Goal: Task Accomplishment & Management: Manage account settings

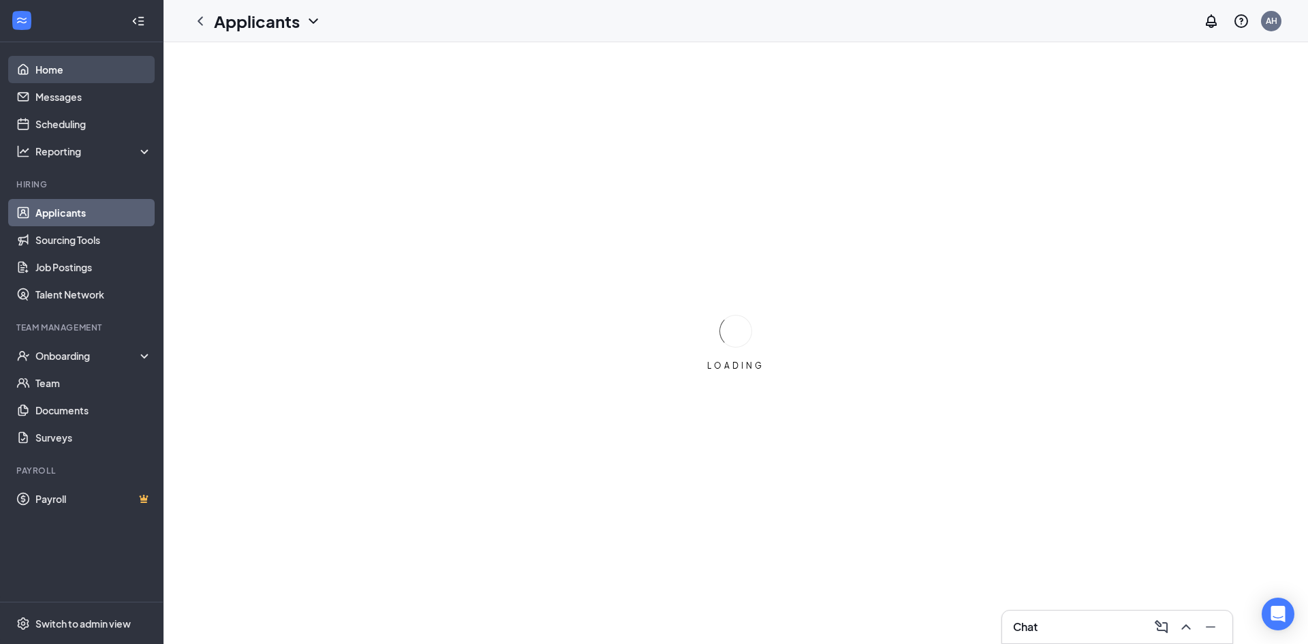
click at [48, 79] on link "Home" at bounding box center [93, 69] width 116 height 27
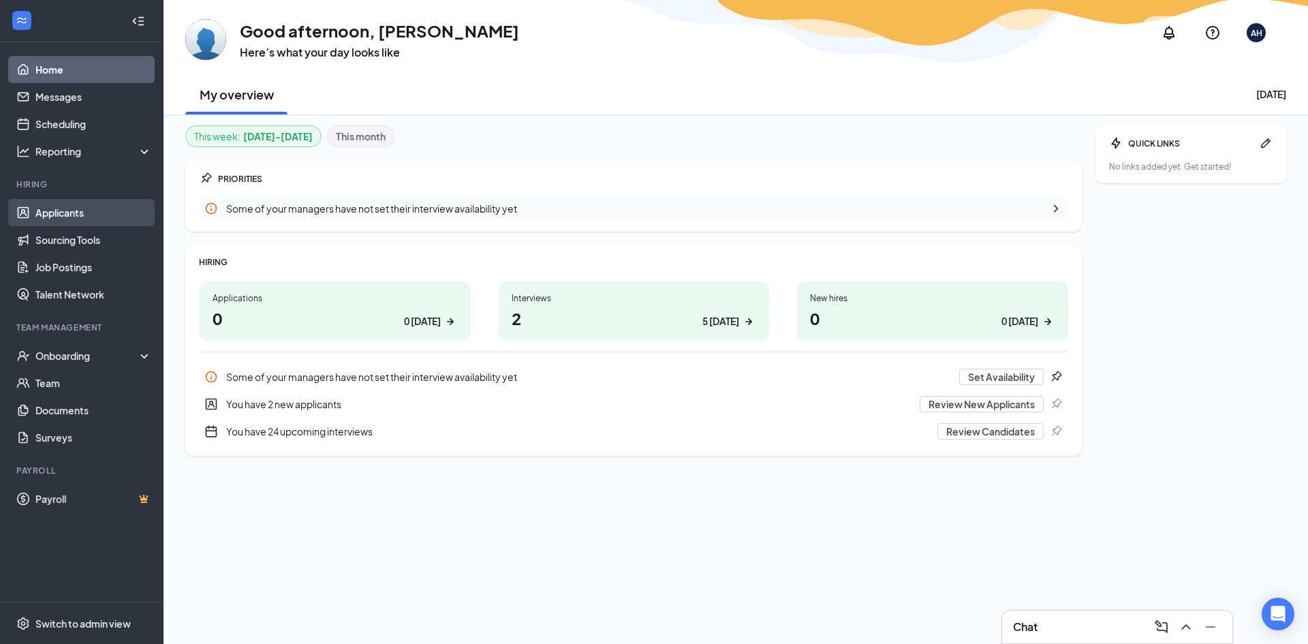
click at [61, 211] on link "Applicants" at bounding box center [93, 212] width 116 height 27
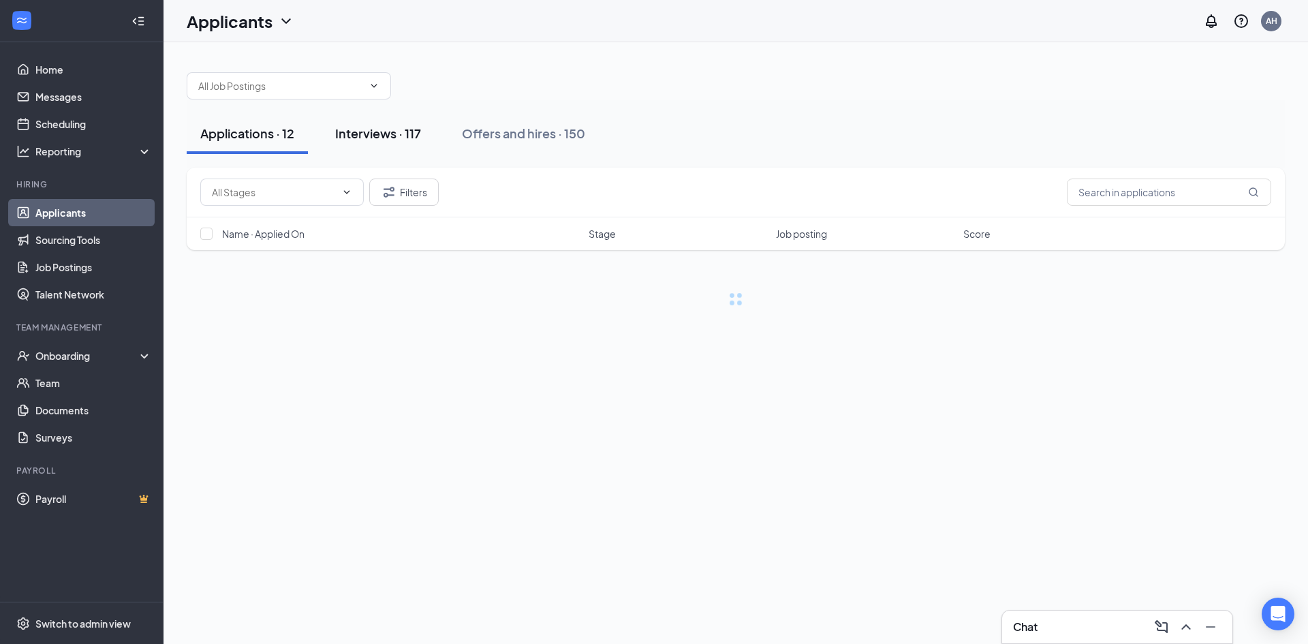
click at [364, 135] on div "Interviews · 117" at bounding box center [378, 133] width 86 height 17
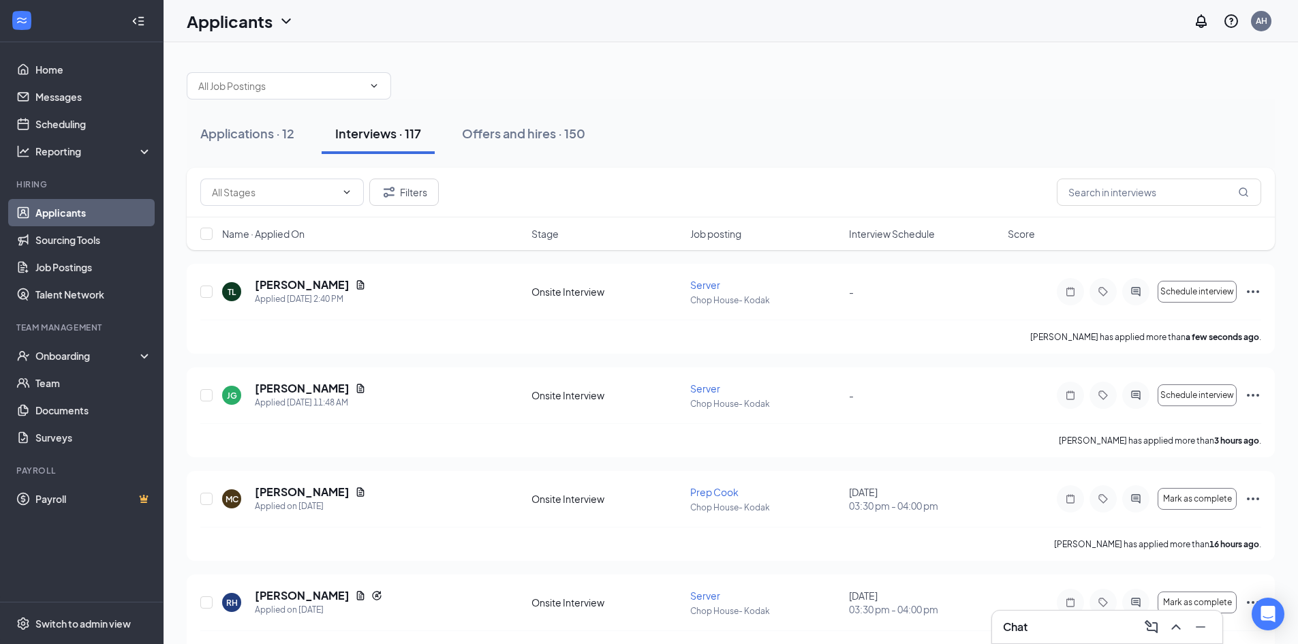
click at [926, 236] on span "Interview Schedule" at bounding box center [892, 234] width 86 height 14
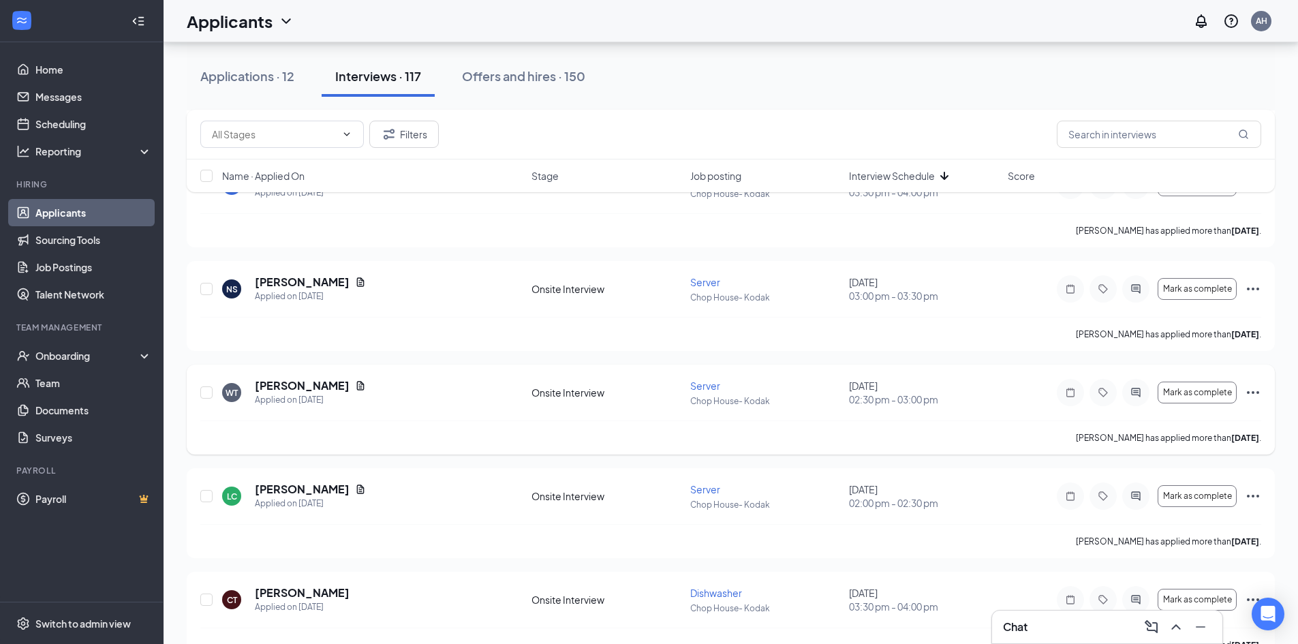
scroll to position [2452, 0]
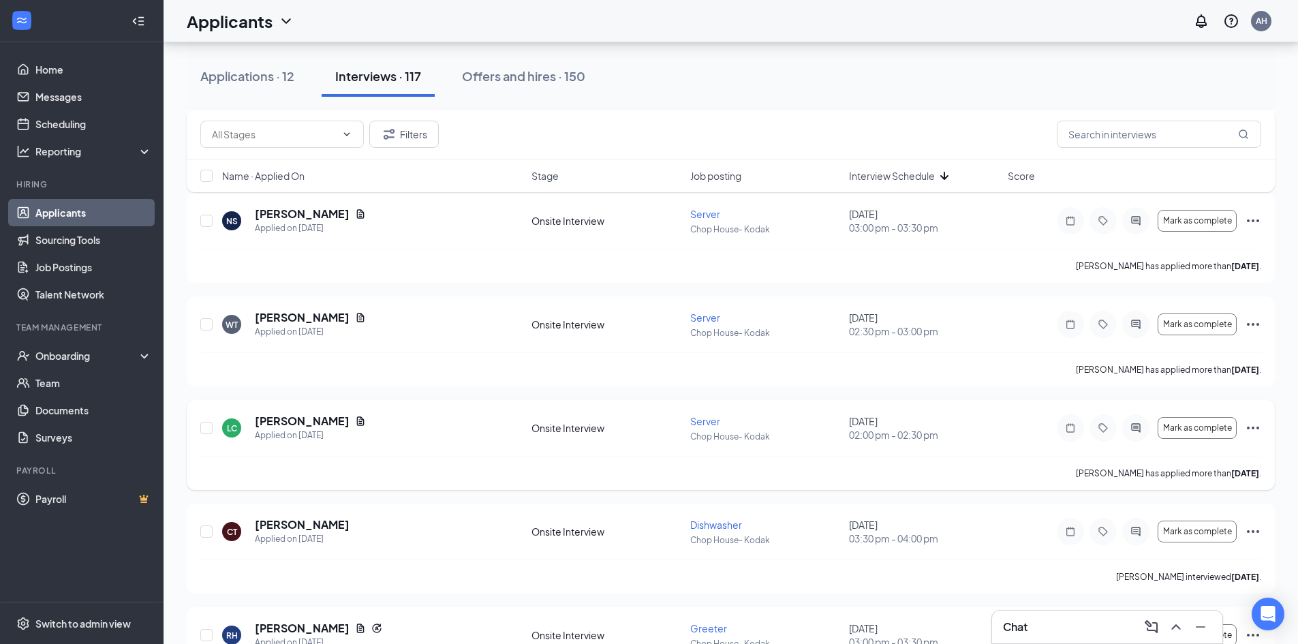
click at [1253, 424] on icon "Ellipses" at bounding box center [1253, 428] width 16 height 16
click at [1177, 581] on p "Mark as no-show" at bounding box center [1191, 583] width 117 height 14
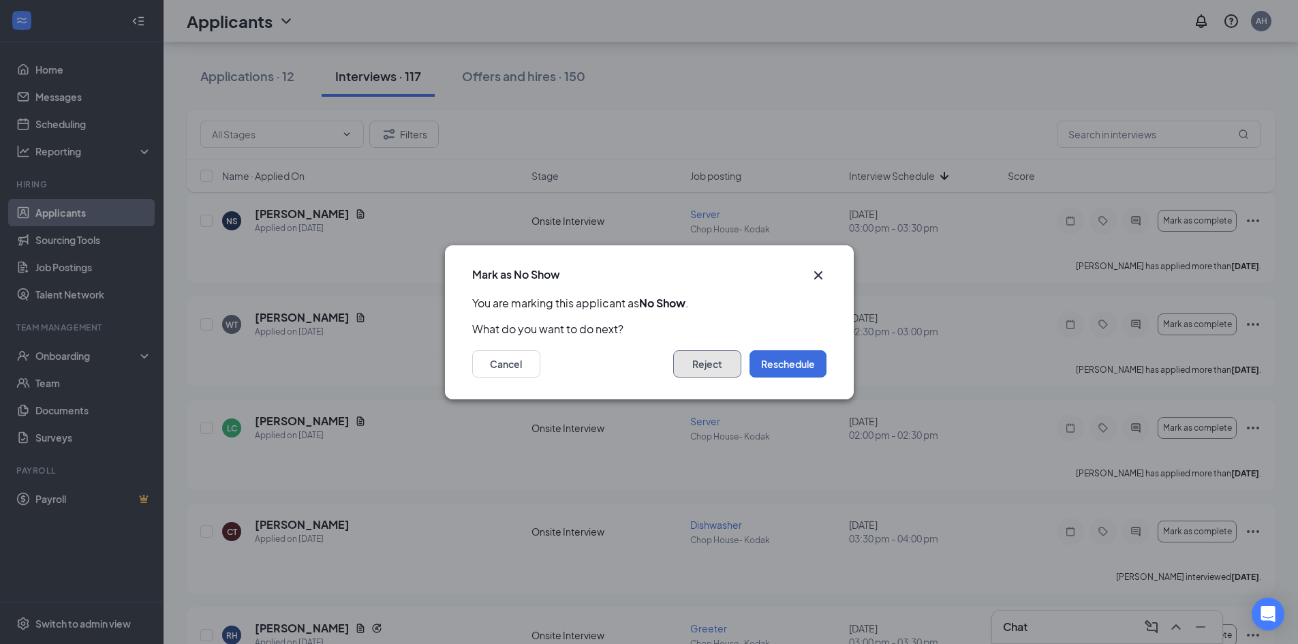
click at [692, 374] on button "Reject" at bounding box center [707, 363] width 68 height 27
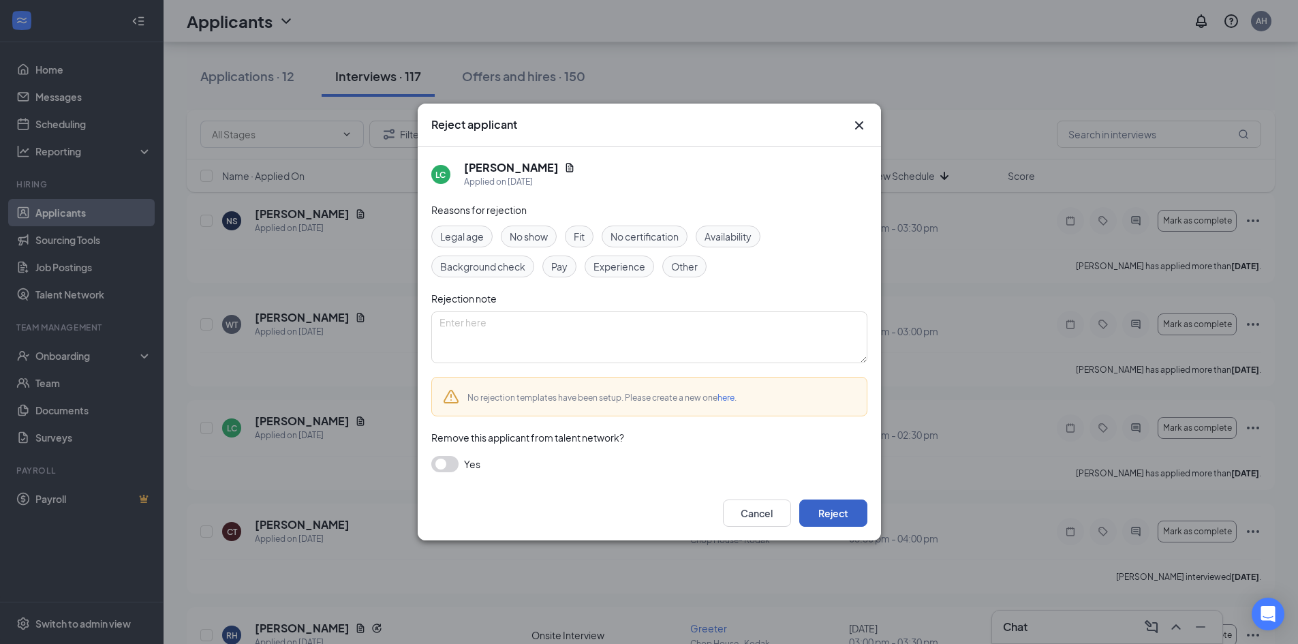
click at [815, 501] on button "Reject" at bounding box center [833, 512] width 68 height 27
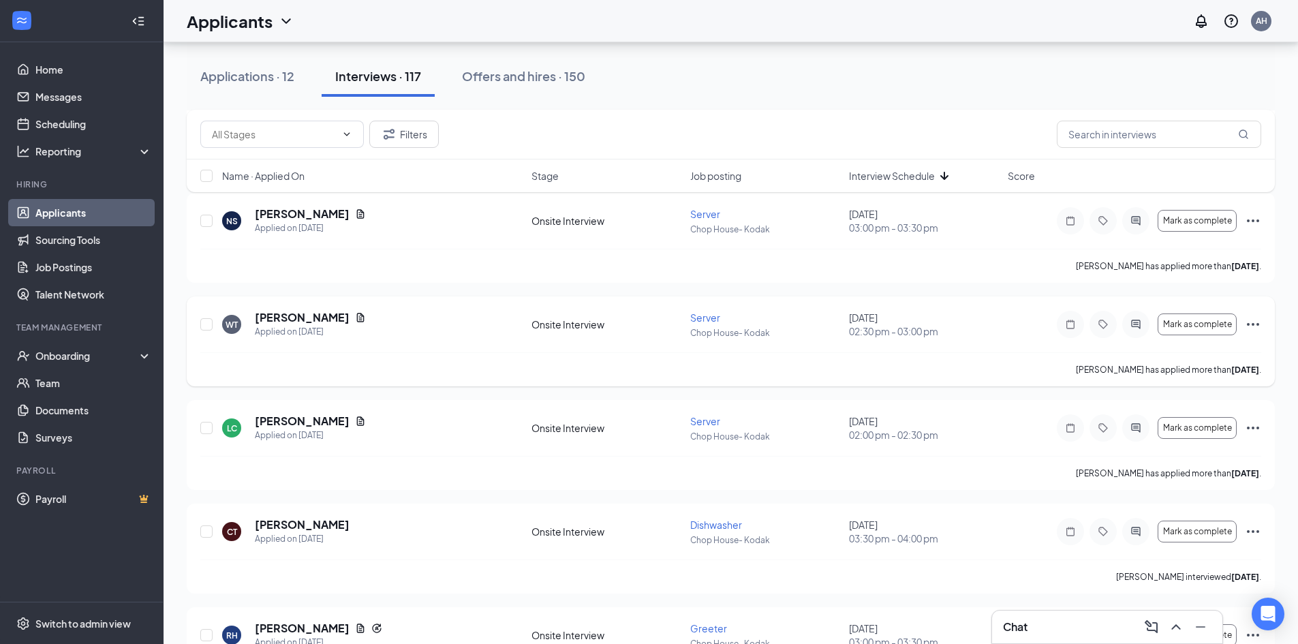
click at [1252, 320] on icon "Ellipses" at bounding box center [1253, 324] width 16 height 16
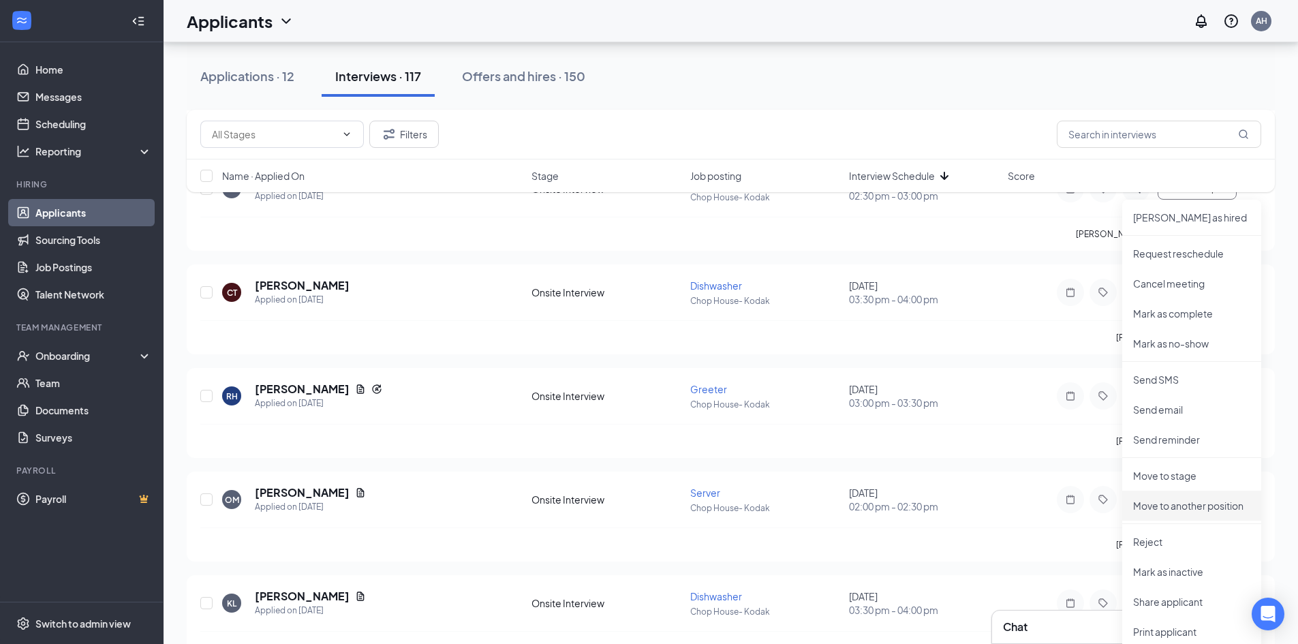
scroll to position [2589, 0]
click at [1153, 545] on p "Reject" at bounding box center [1191, 541] width 117 height 14
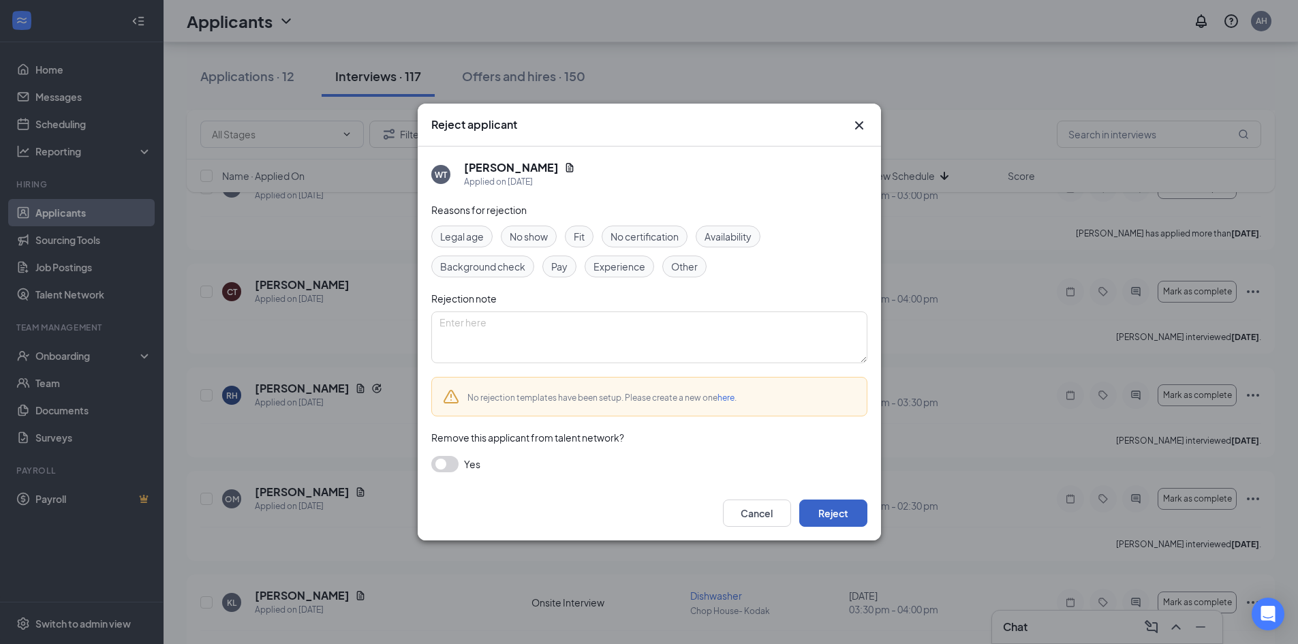
click at [813, 511] on button "Reject" at bounding box center [833, 512] width 68 height 27
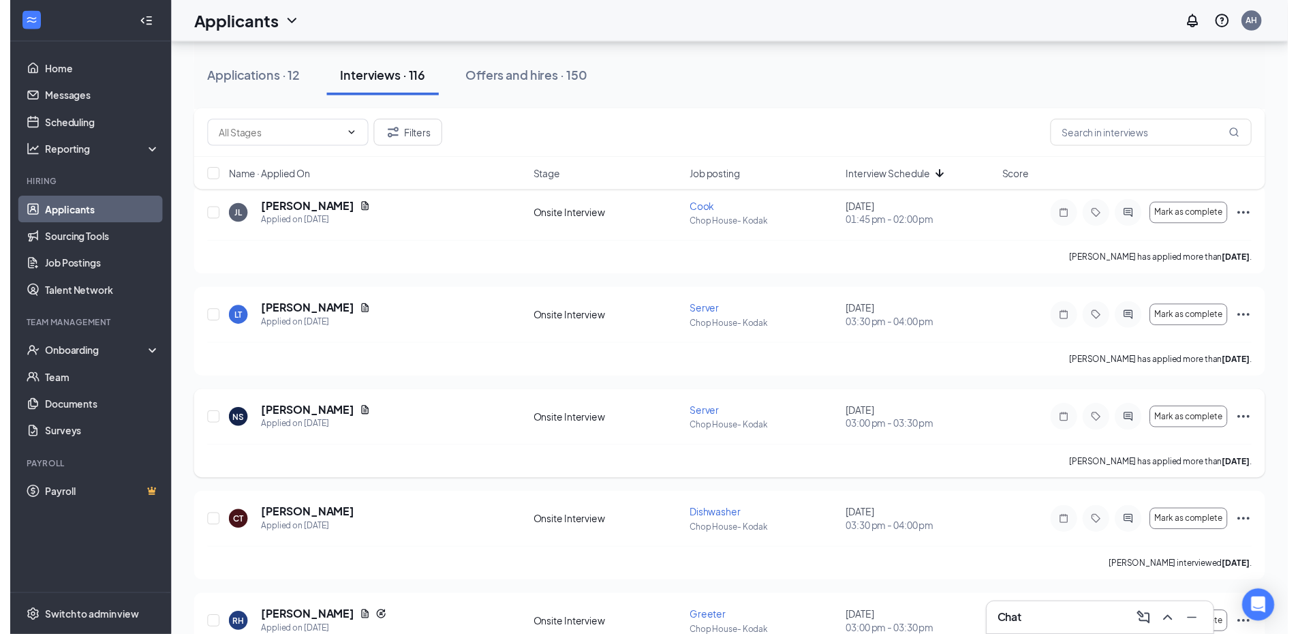
scroll to position [2248, 0]
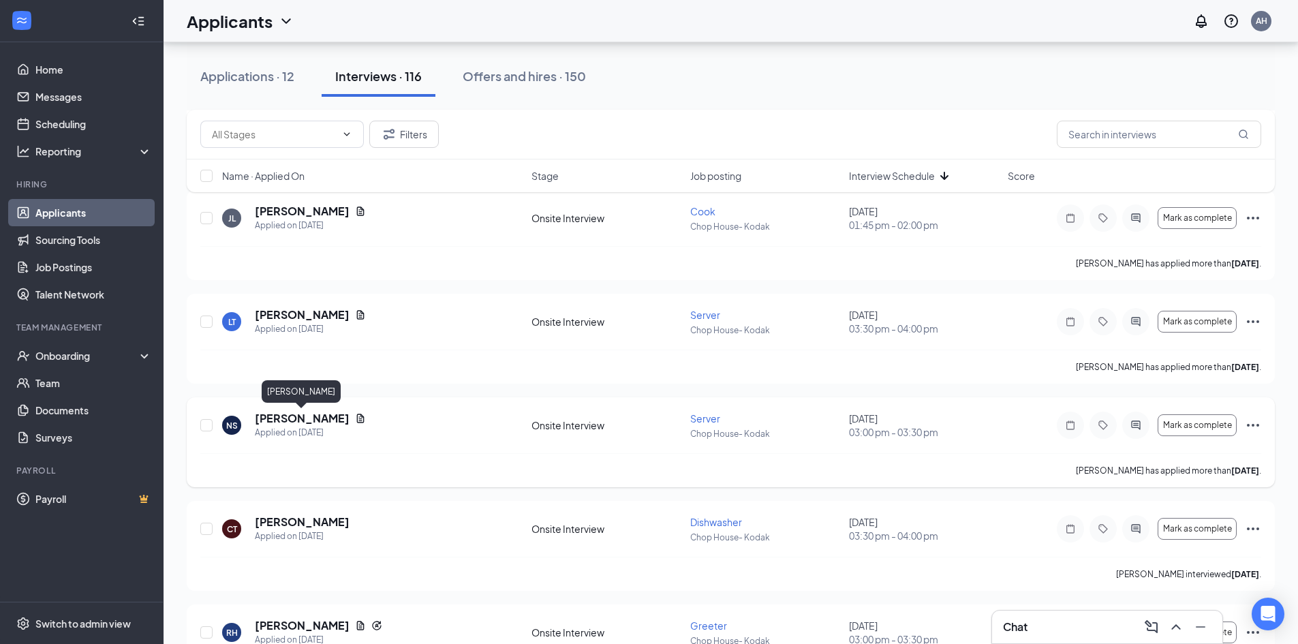
click at [292, 417] on h5 "[PERSON_NAME]" at bounding box center [302, 418] width 95 height 15
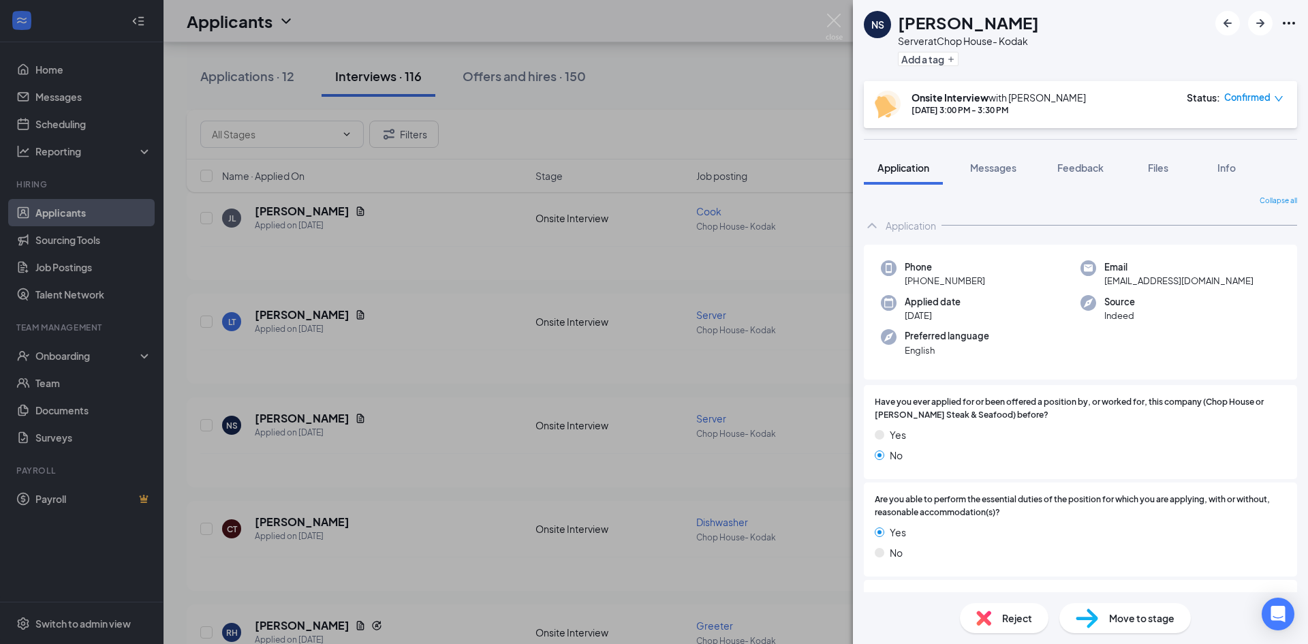
click at [338, 513] on div "NS [PERSON_NAME] Server at [GEOGRAPHIC_DATA]- Kodak Add a tag Onsite Interview …" at bounding box center [654, 322] width 1308 height 644
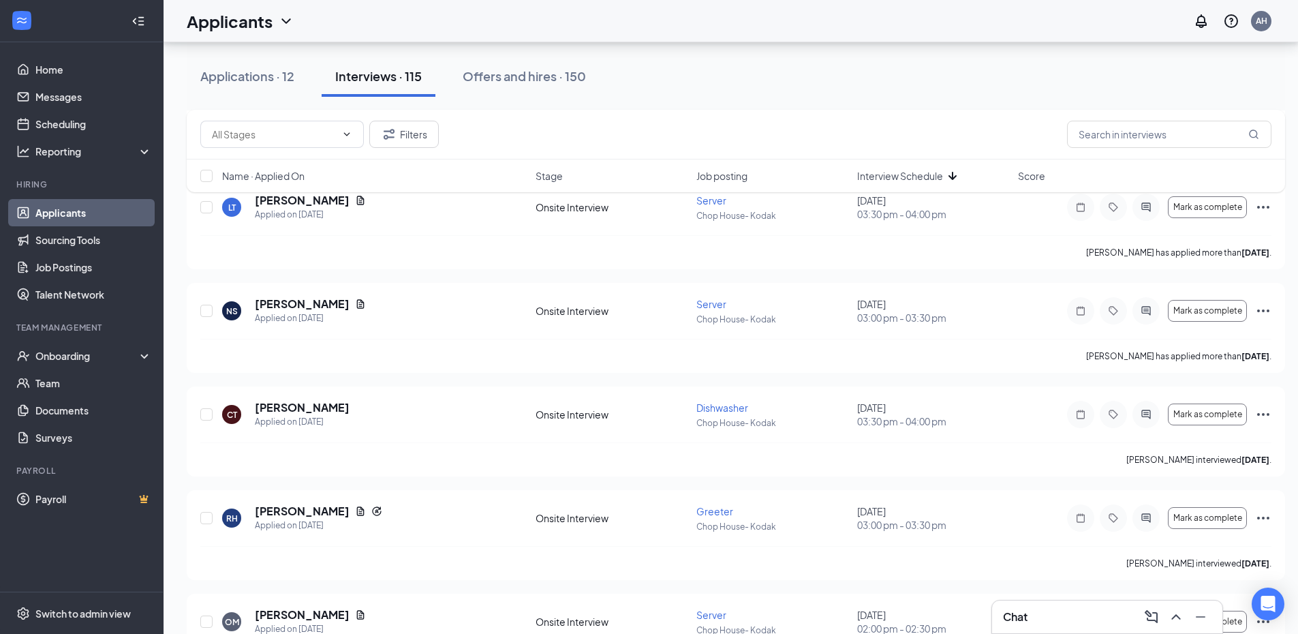
scroll to position [2452, 0]
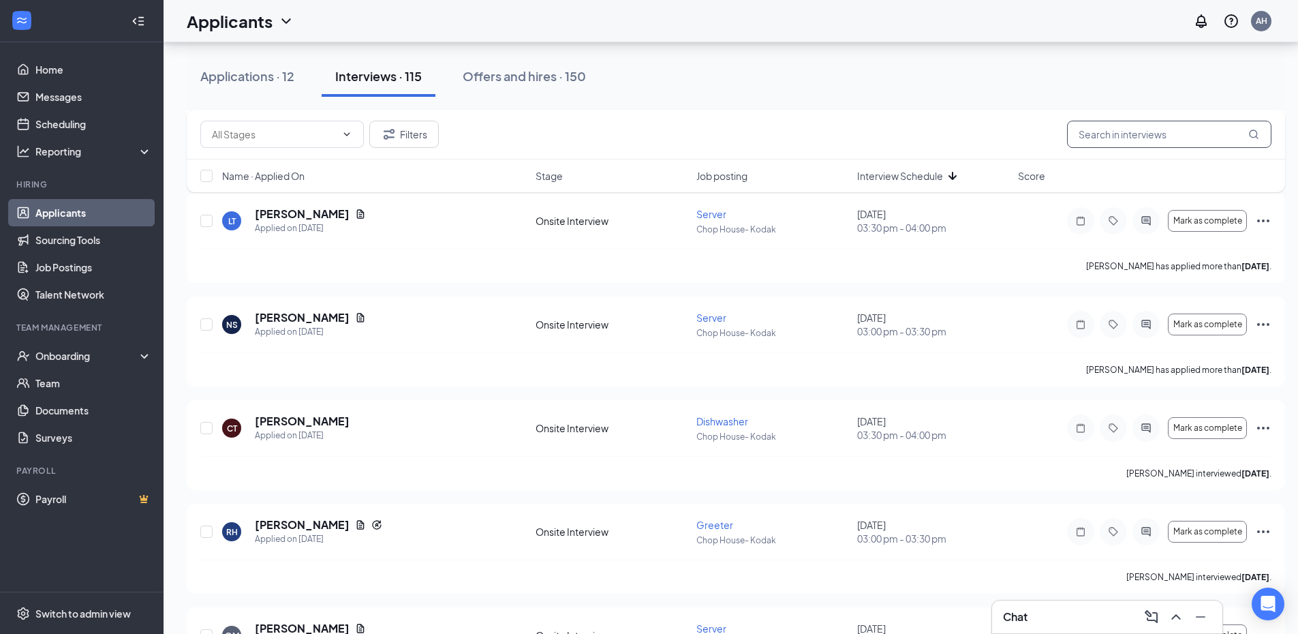
click at [1102, 136] on input "text" at bounding box center [1169, 134] width 204 height 27
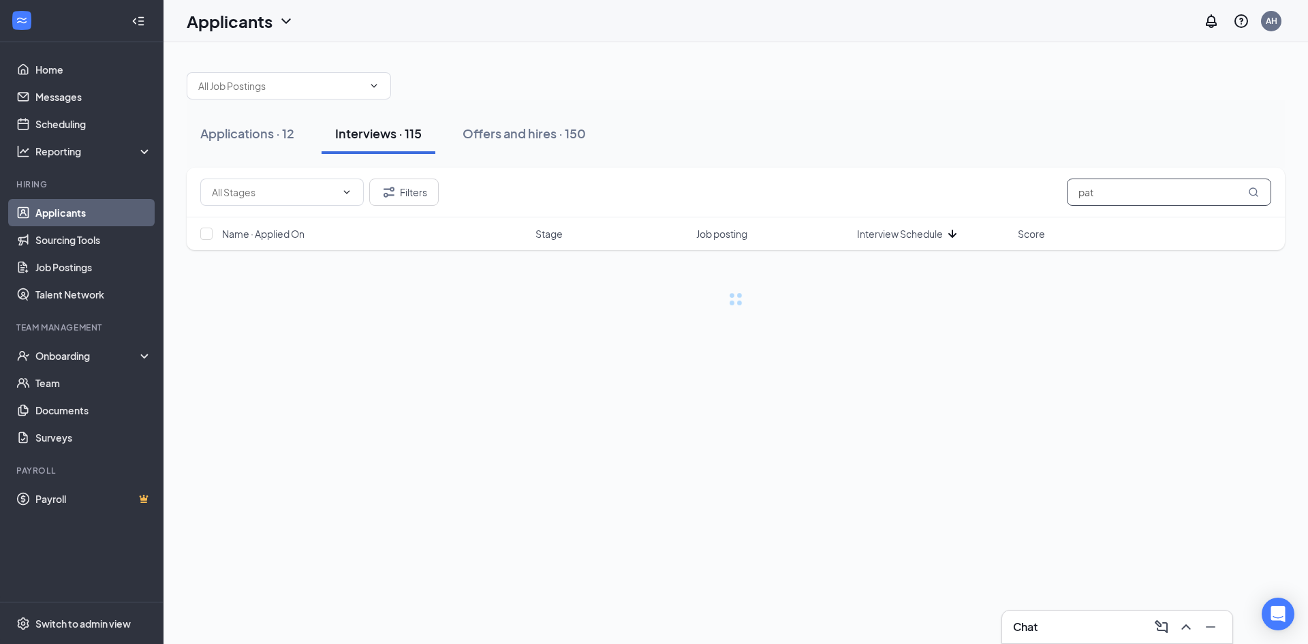
type input "pat"
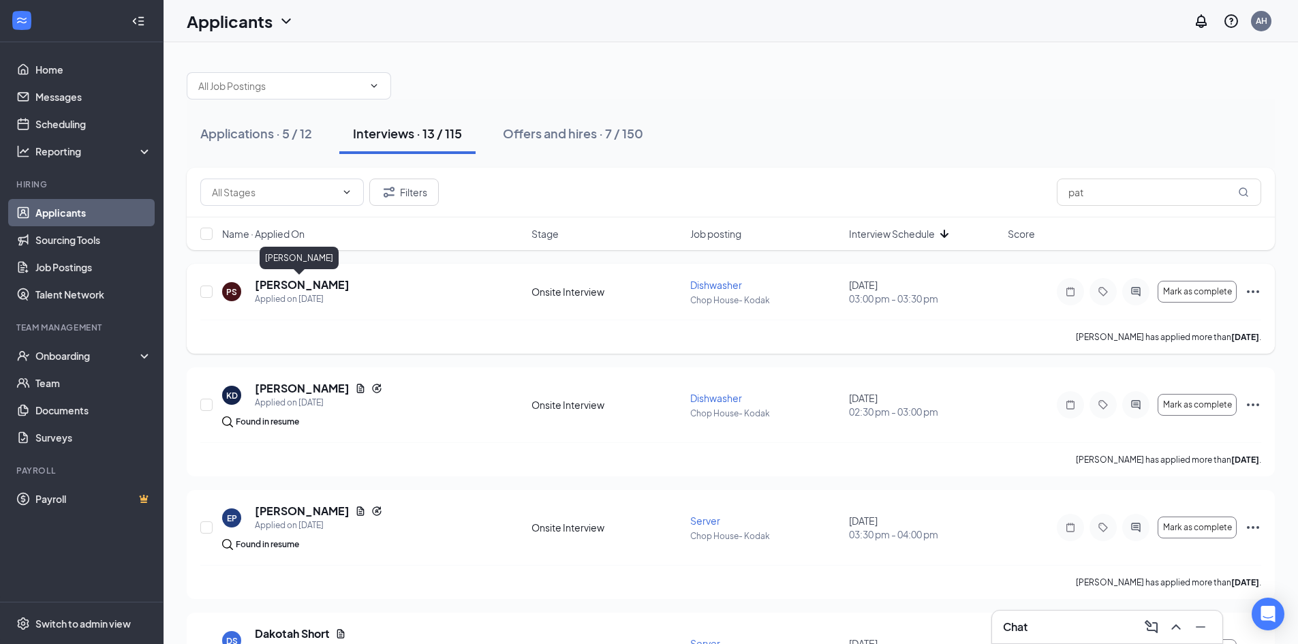
click at [275, 285] on h5 "[PERSON_NAME]" at bounding box center [302, 284] width 95 height 15
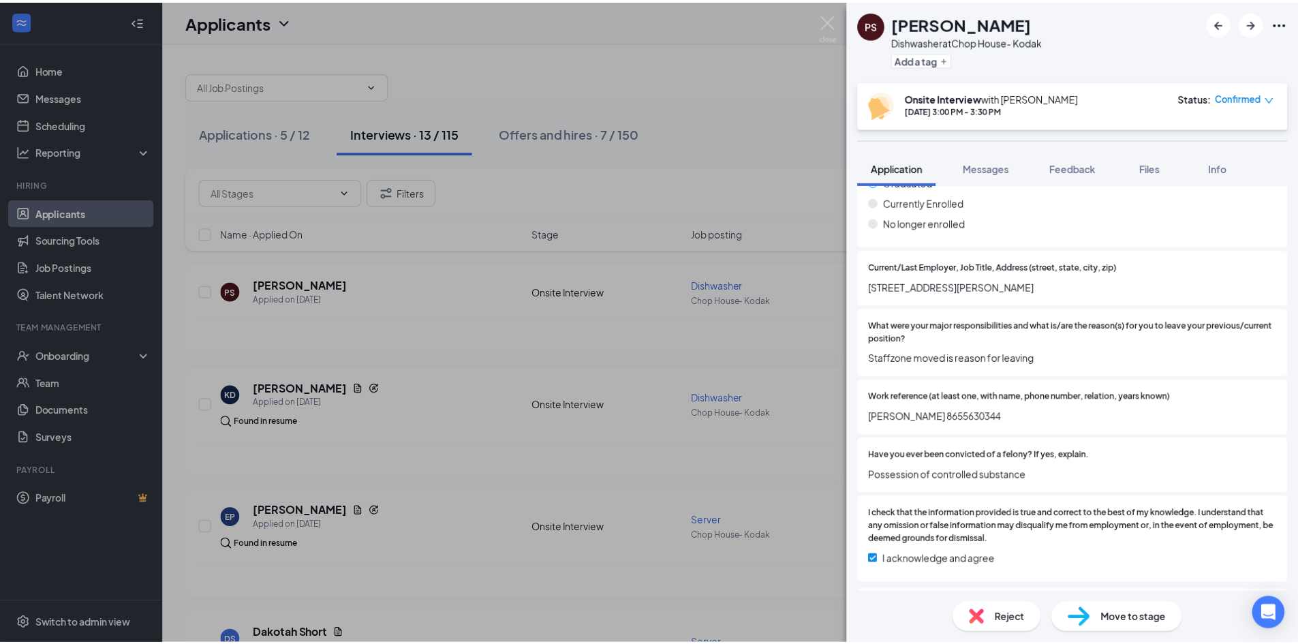
scroll to position [817, 0]
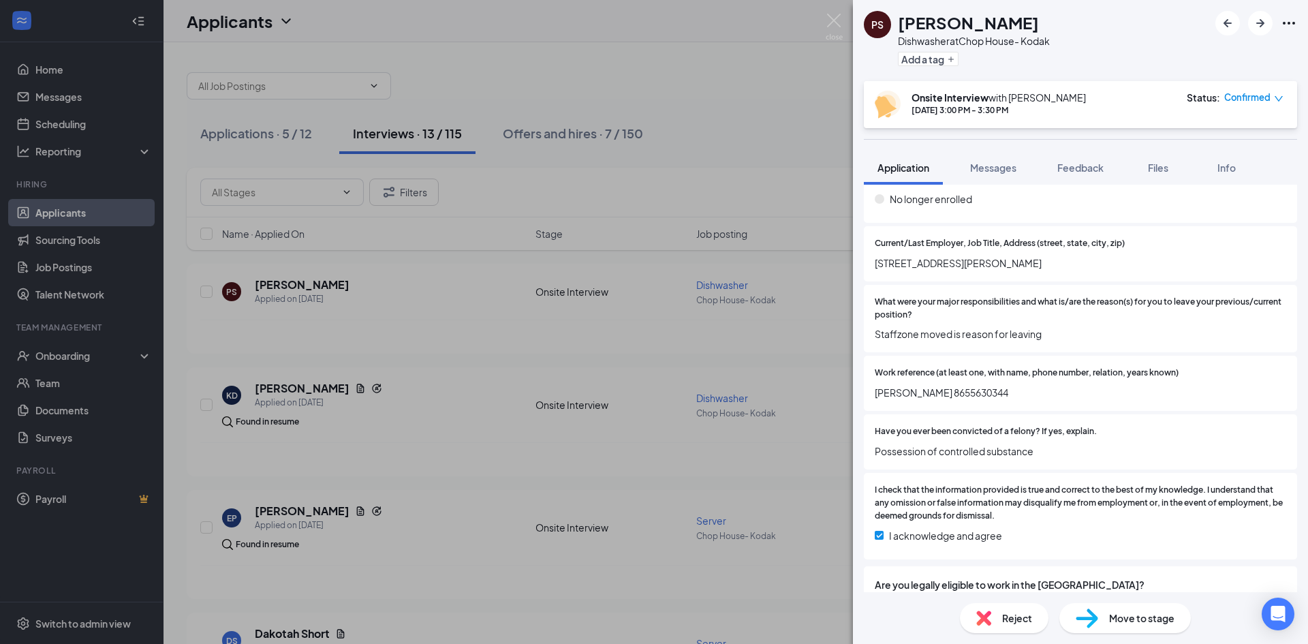
click at [1286, 25] on icon "Ellipses" at bounding box center [1289, 23] width 16 height 16
click at [1220, 50] on link "View full application" at bounding box center [1215, 55] width 147 height 14
click at [836, 21] on img at bounding box center [834, 27] width 17 height 27
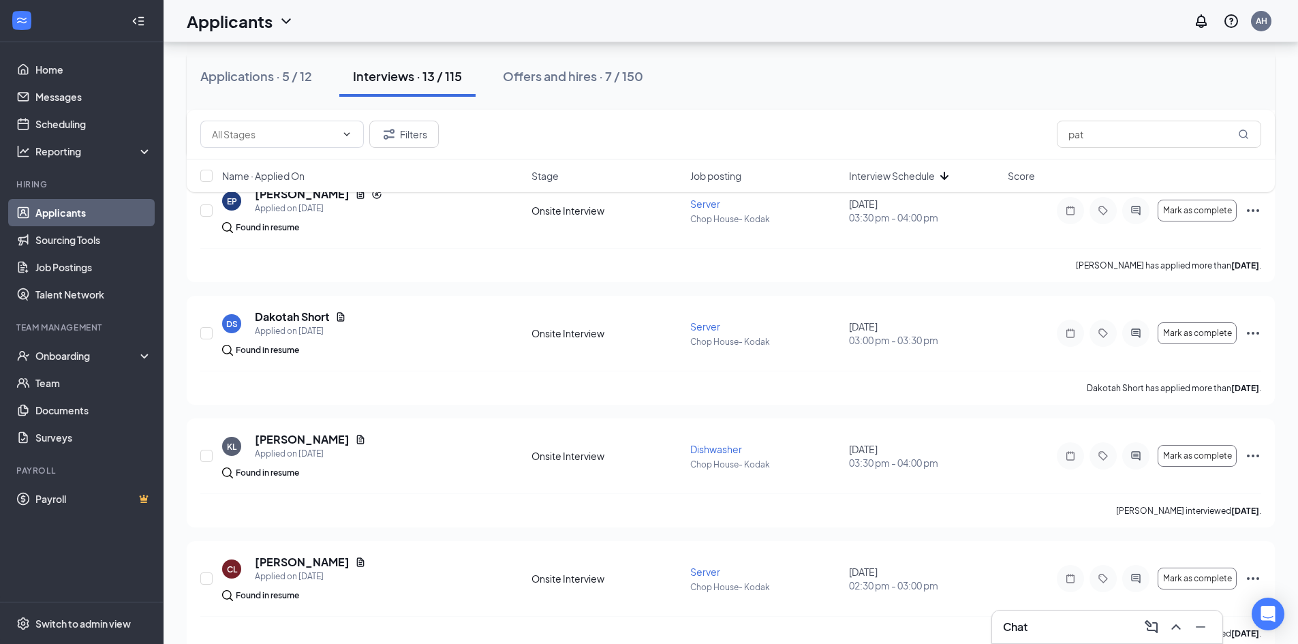
scroll to position [341, 0]
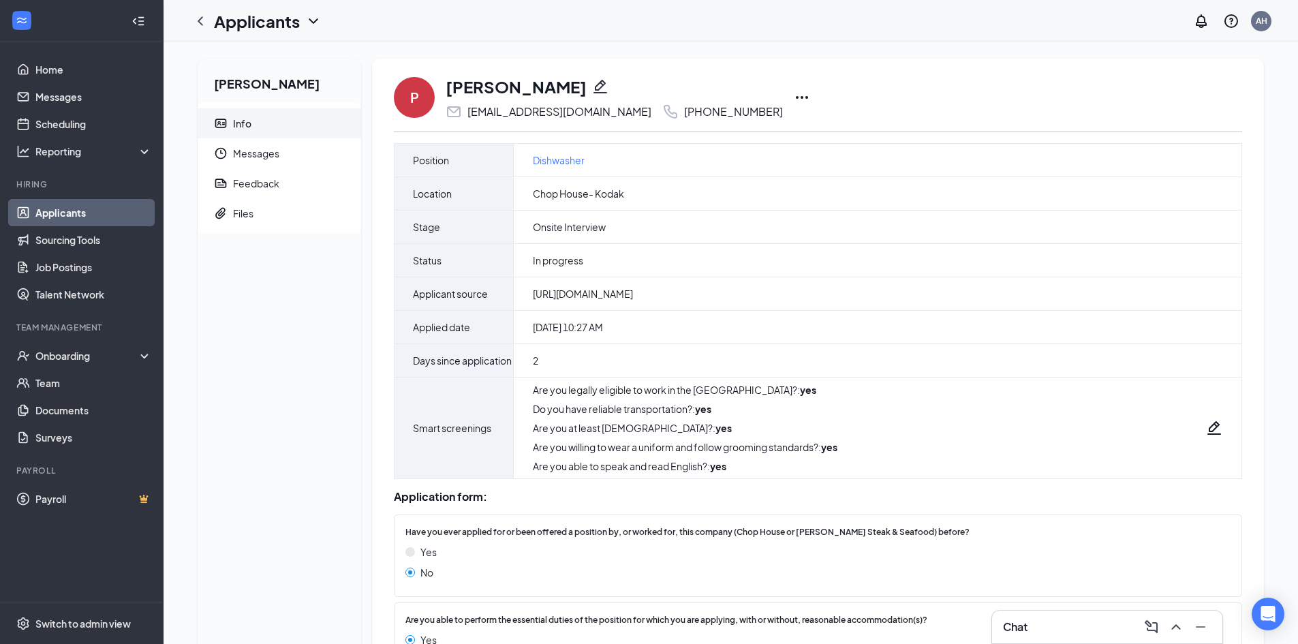
click at [794, 92] on icon "Ellipses" at bounding box center [802, 97] width 16 height 16
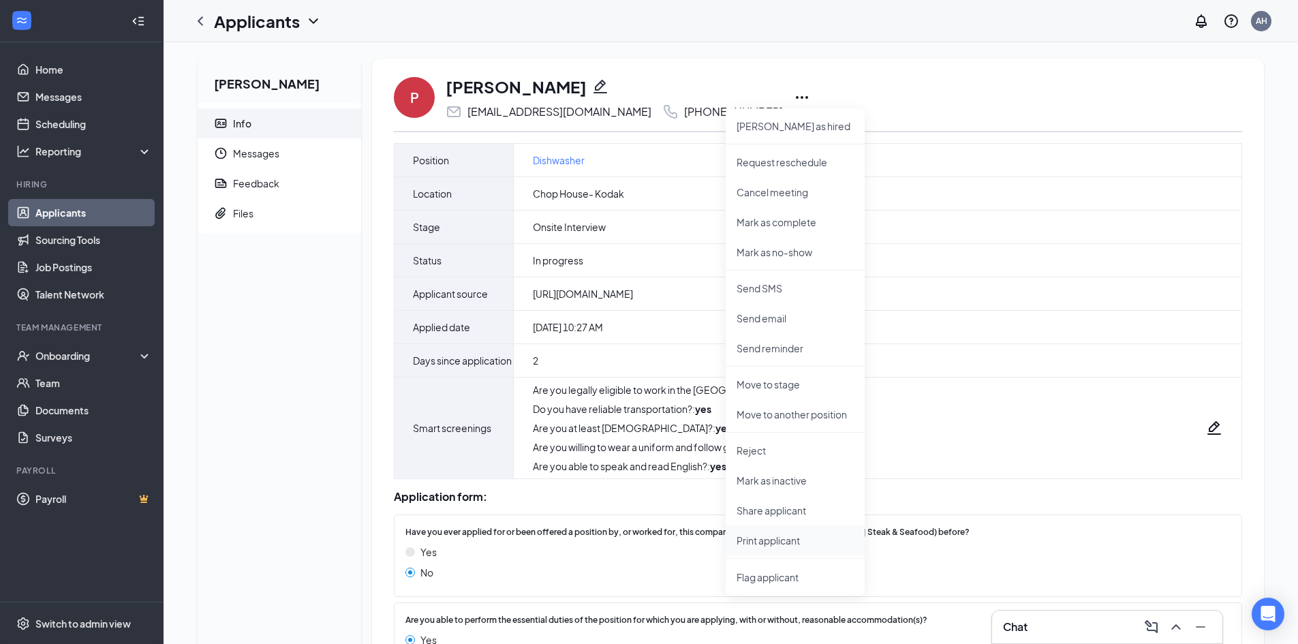
click at [761, 544] on p "Print applicant" at bounding box center [794, 540] width 117 height 14
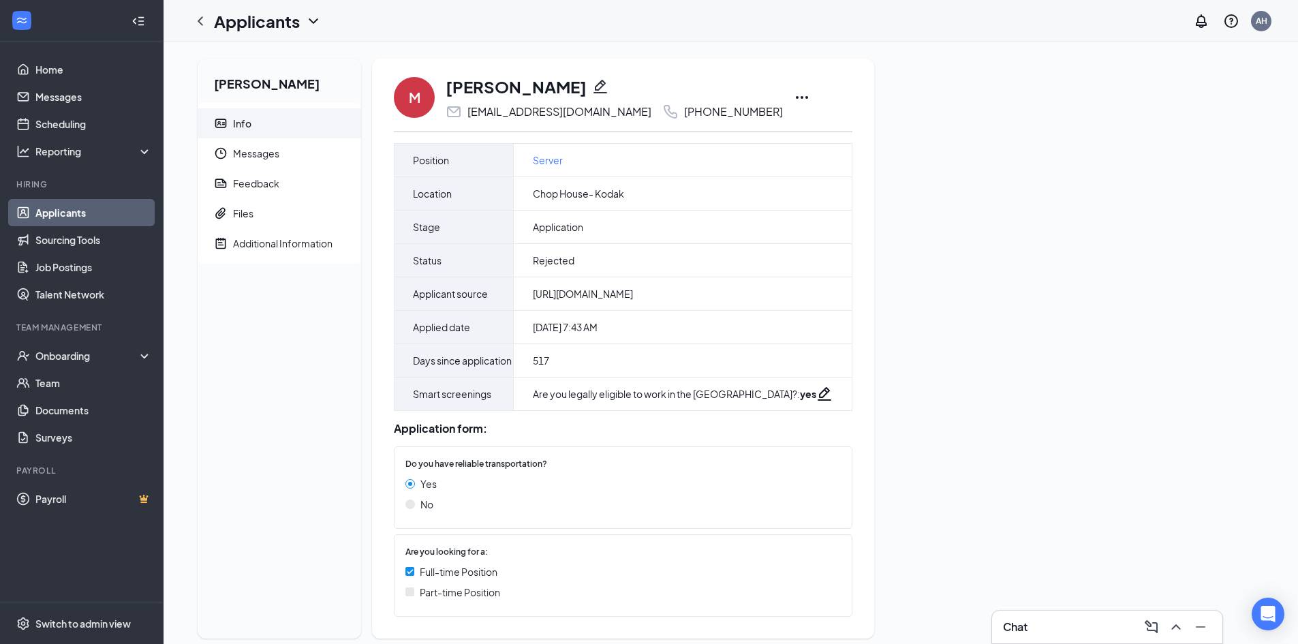
click at [85, 211] on link "Applicants" at bounding box center [93, 212] width 116 height 27
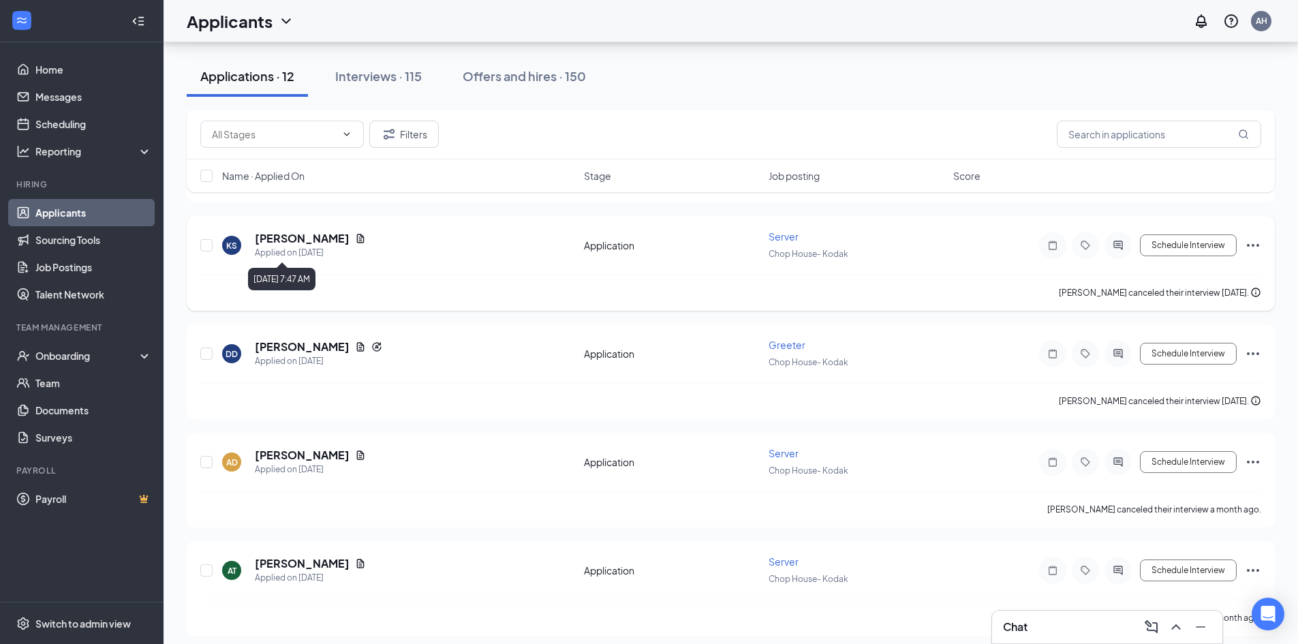
scroll to position [613, 0]
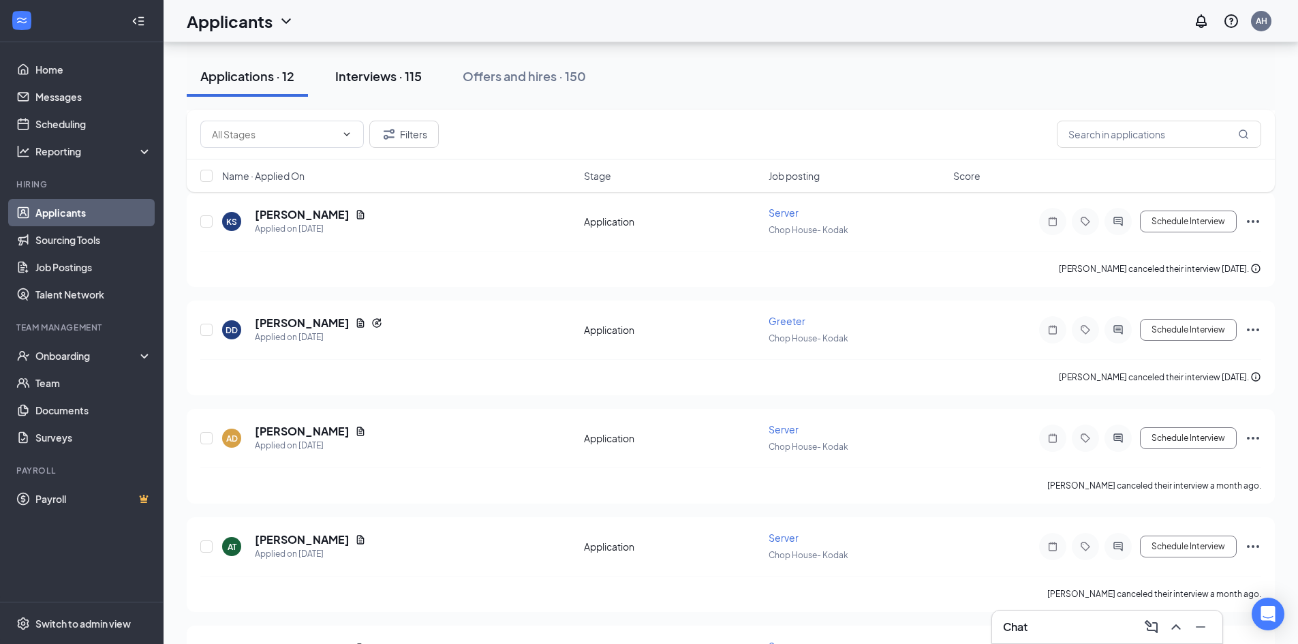
click at [384, 73] on div "Interviews · 115" at bounding box center [378, 75] width 87 height 17
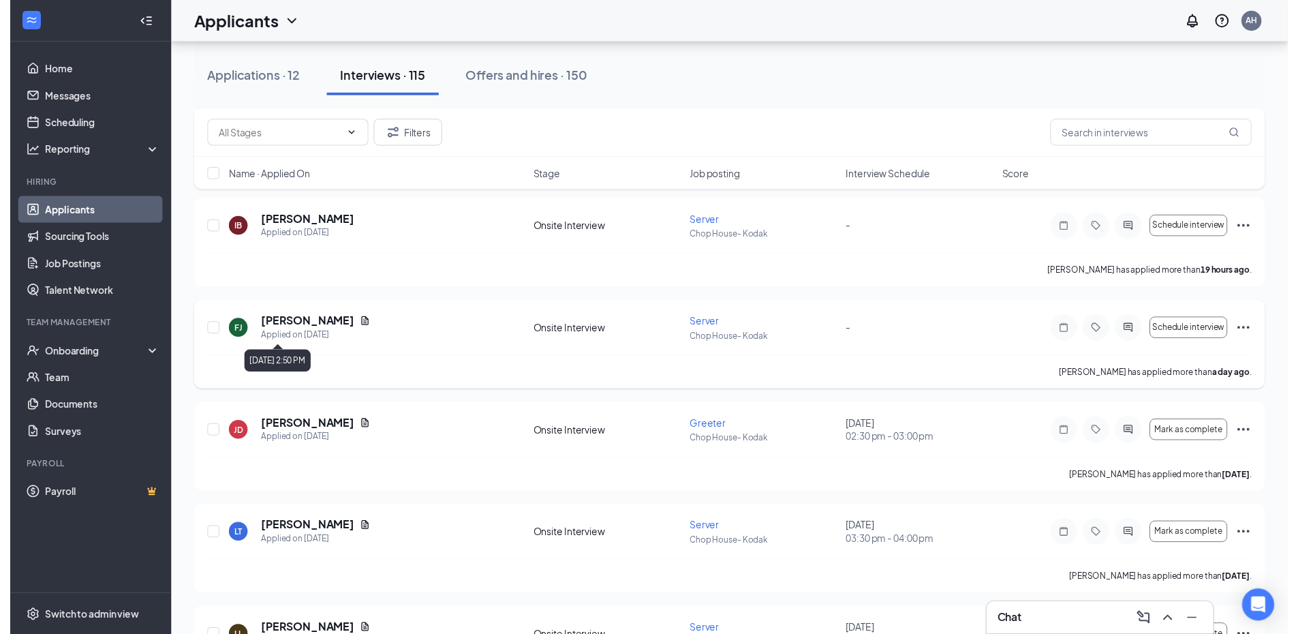
scroll to position [545, 0]
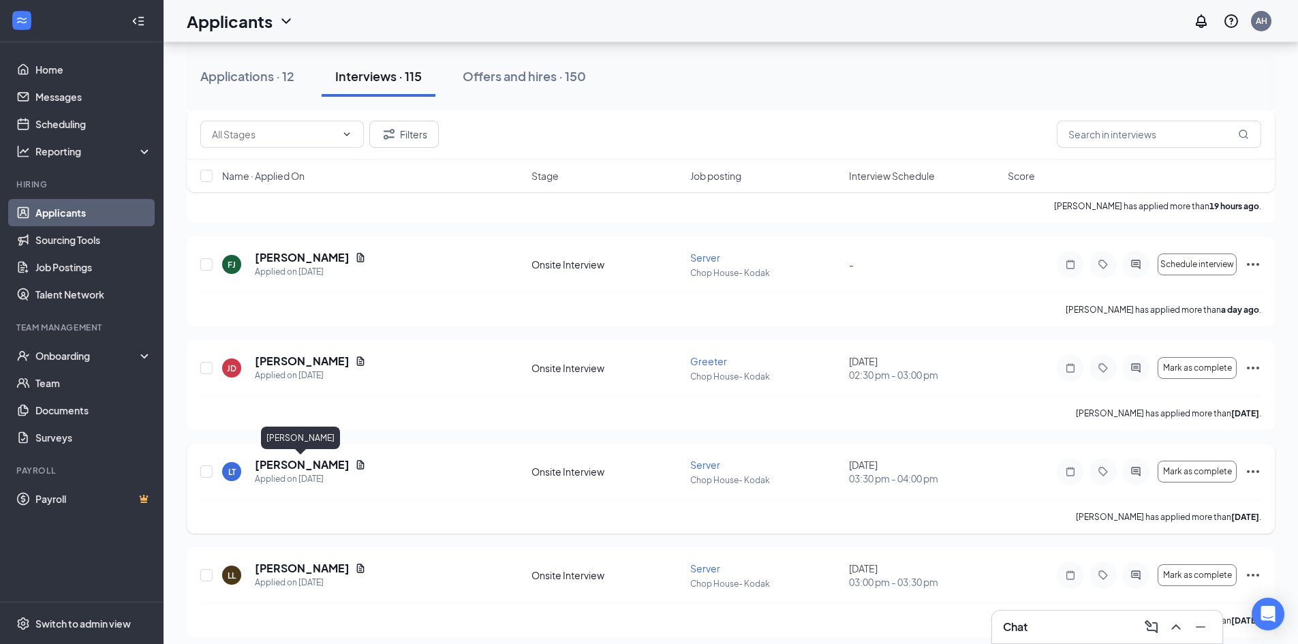
click at [323, 467] on h5 "[PERSON_NAME]" at bounding box center [302, 464] width 95 height 15
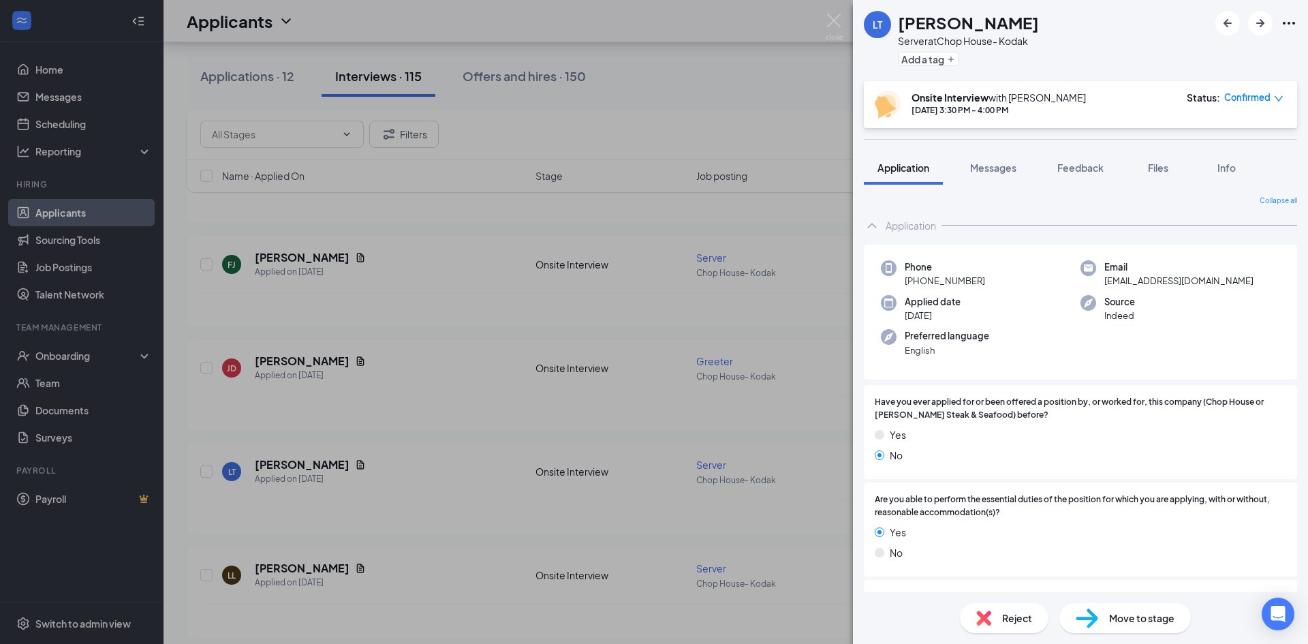
click at [311, 420] on div "LT Linzy Trefethen Server at Chop House- Kodak Add a tag Onsite Interview with …" at bounding box center [654, 322] width 1308 height 644
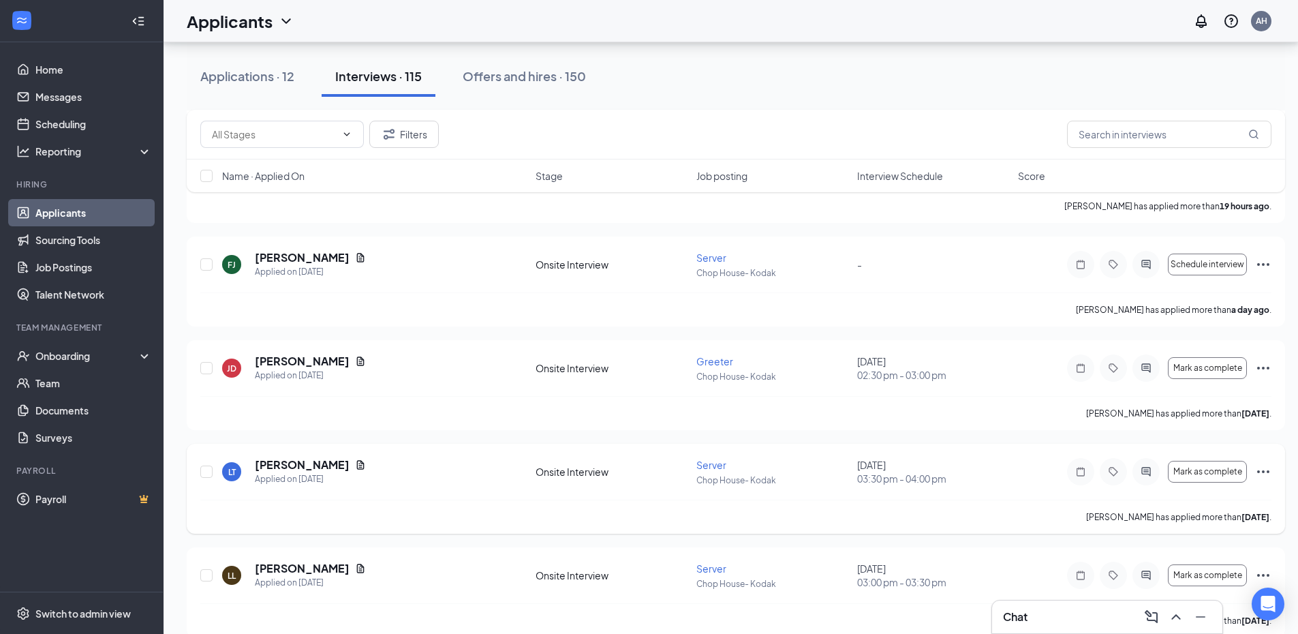
click at [1261, 471] on icon "Ellipses" at bounding box center [1263, 471] width 16 height 16
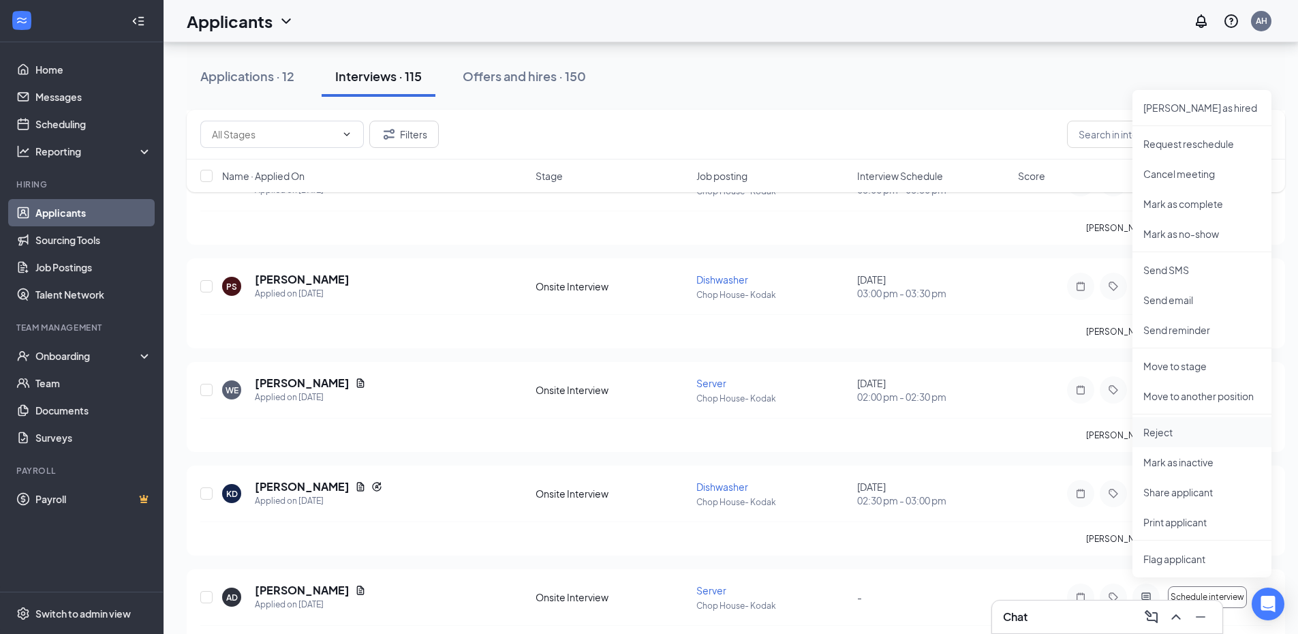
scroll to position [954, 0]
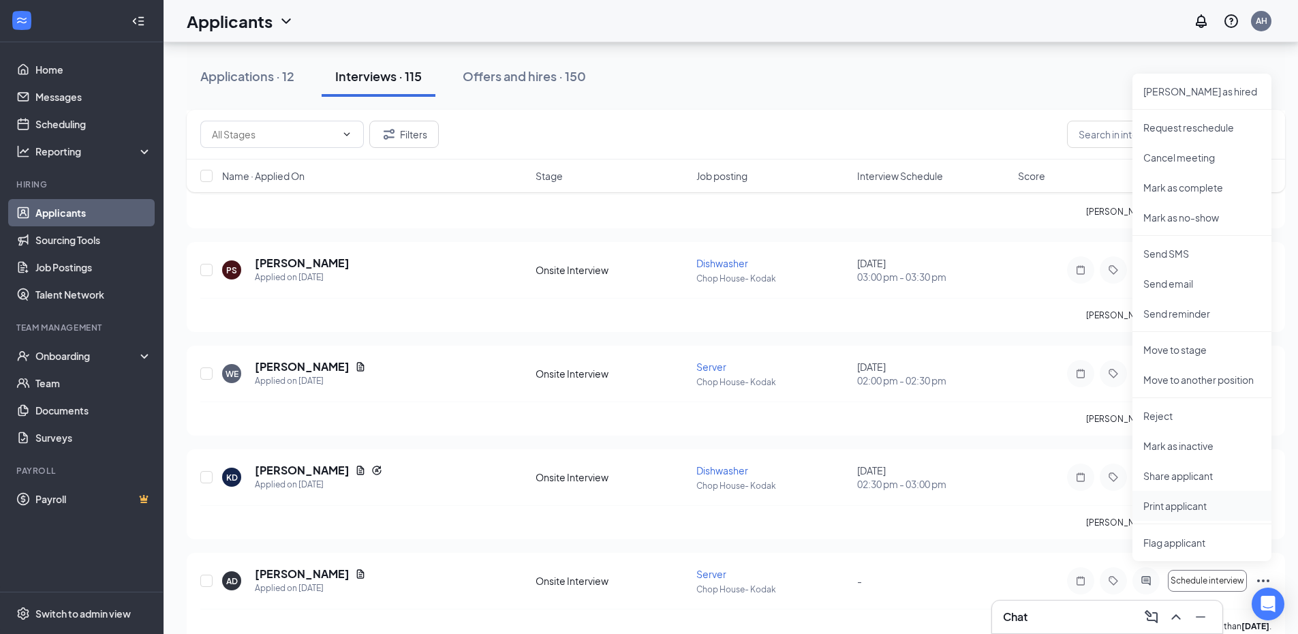
click at [1159, 501] on p "Print applicant" at bounding box center [1201, 506] width 117 height 14
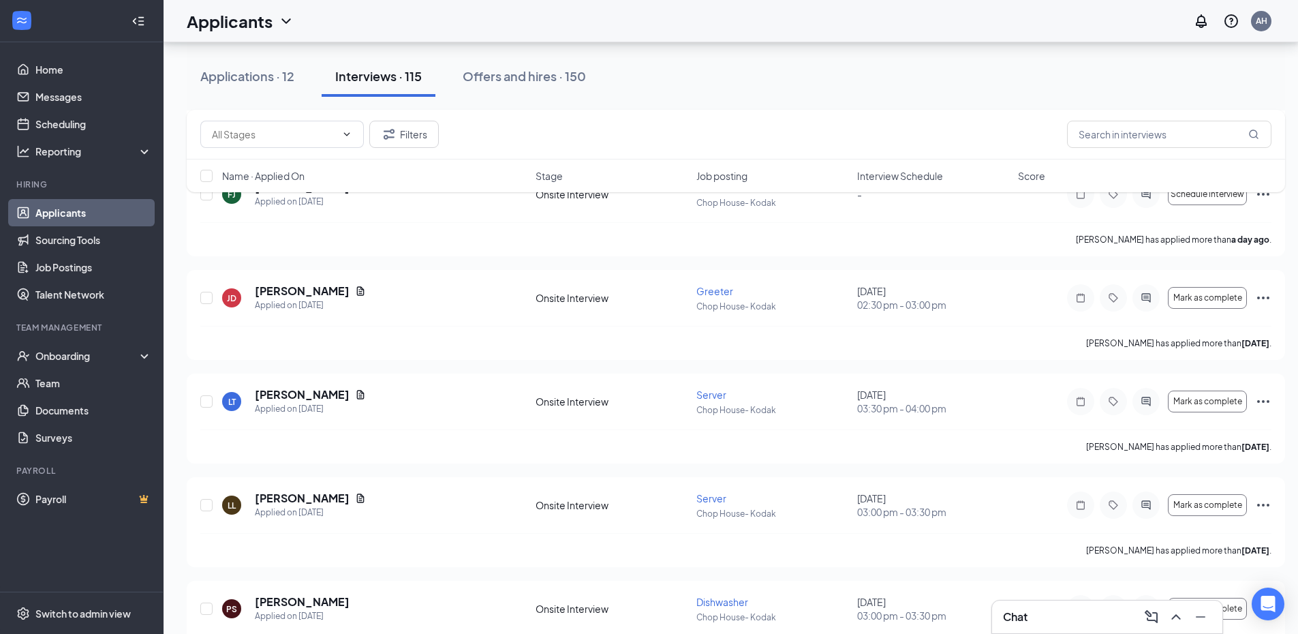
scroll to position [613, 0]
click at [1261, 405] on icon "Ellipses" at bounding box center [1263, 403] width 16 height 16
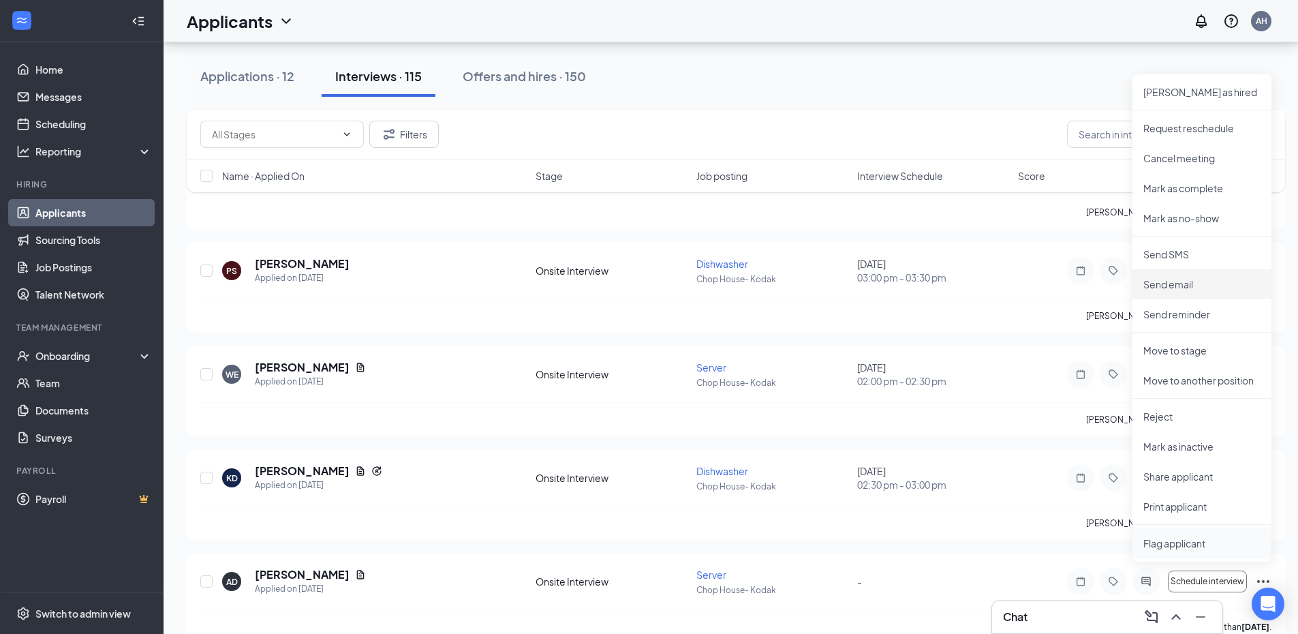
scroll to position [954, 0]
click at [1170, 505] on p "Print applicant" at bounding box center [1201, 506] width 117 height 14
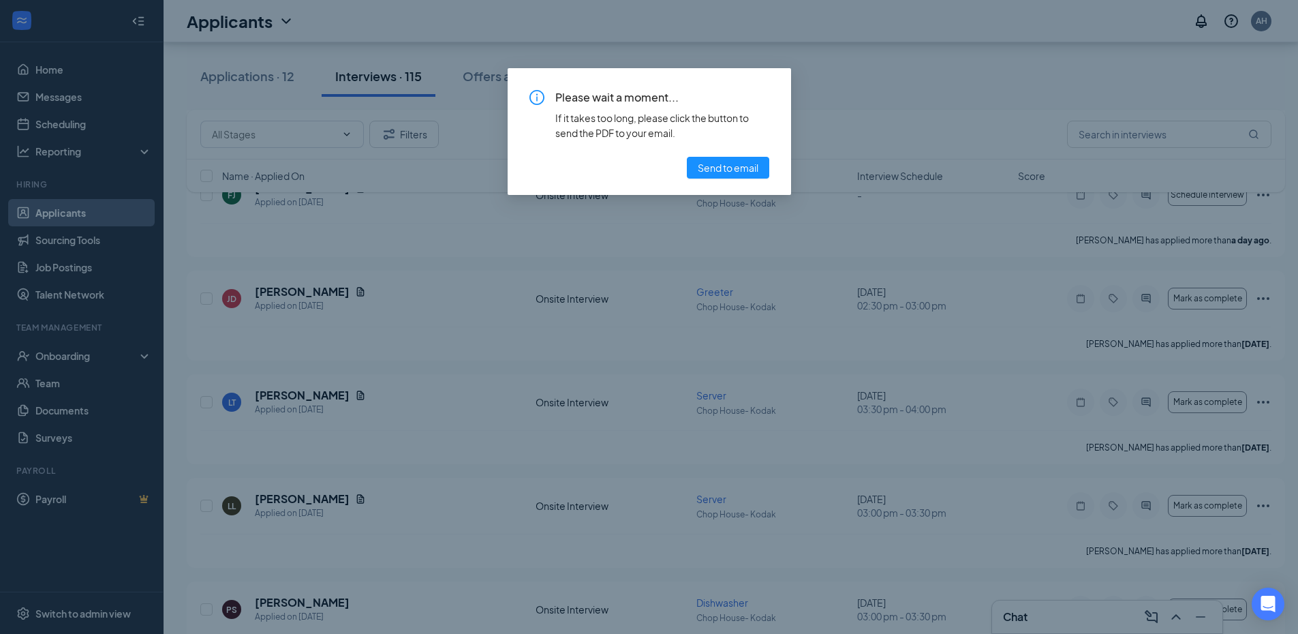
scroll to position [613, 0]
click at [698, 172] on span "Send to email" at bounding box center [728, 167] width 61 height 15
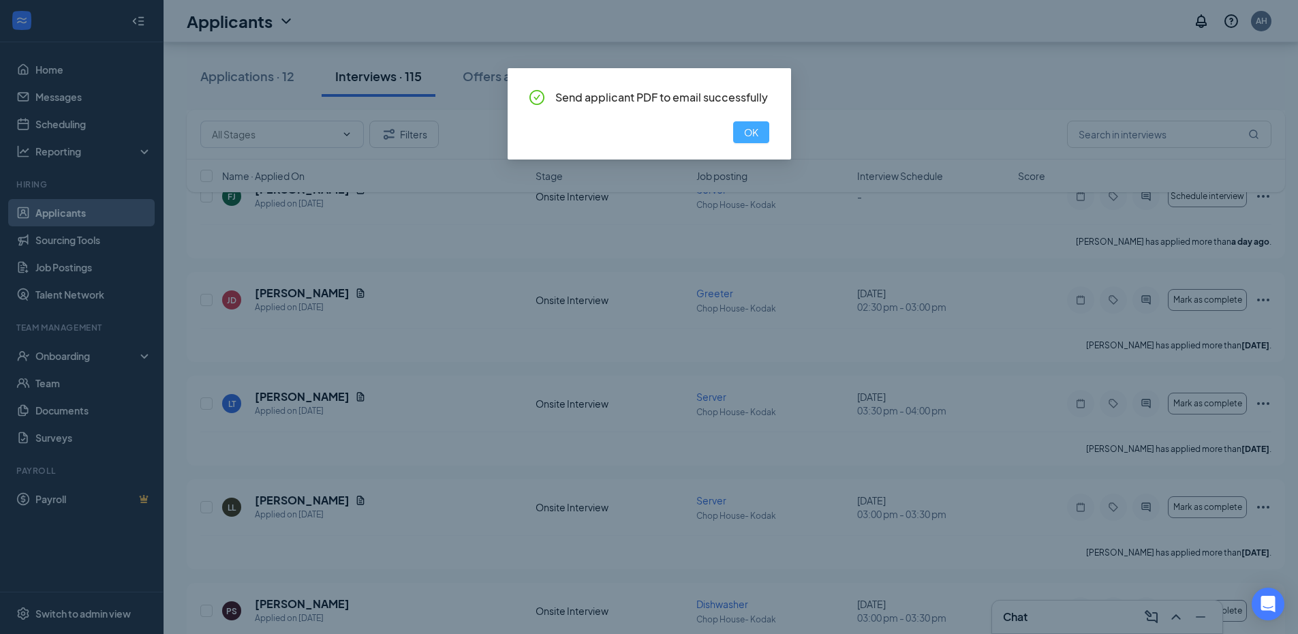
click at [753, 140] on button "OK" at bounding box center [751, 132] width 36 height 22
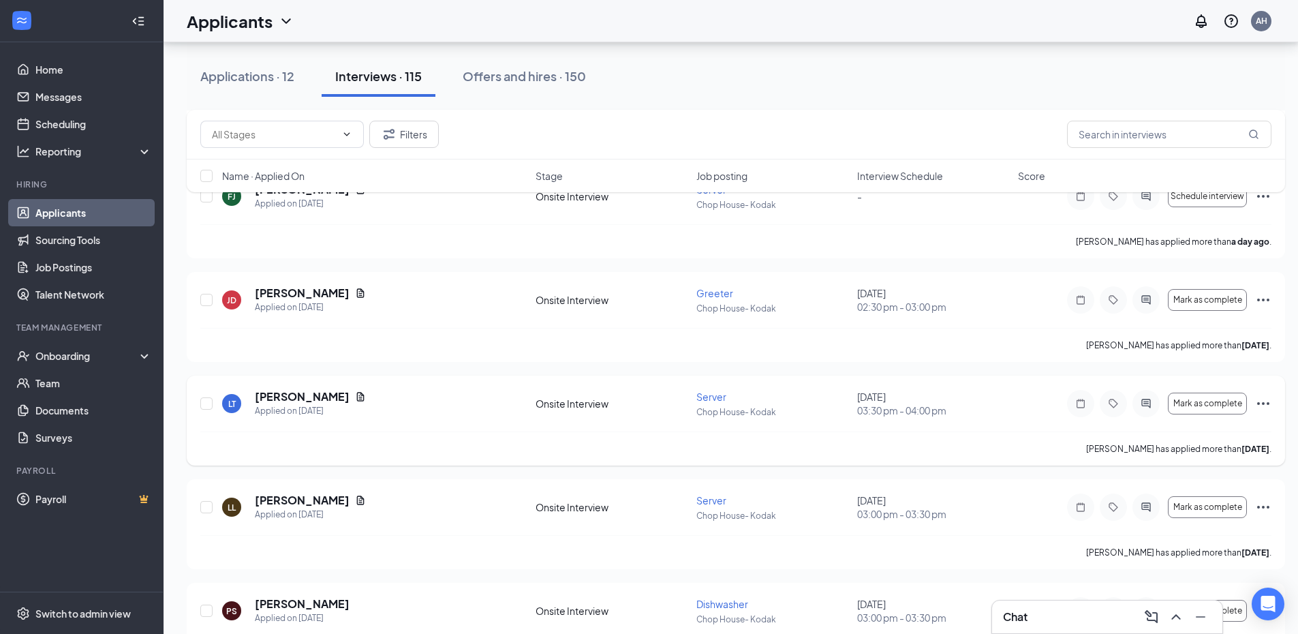
click at [1268, 407] on icon "Ellipses" at bounding box center [1263, 403] width 16 height 16
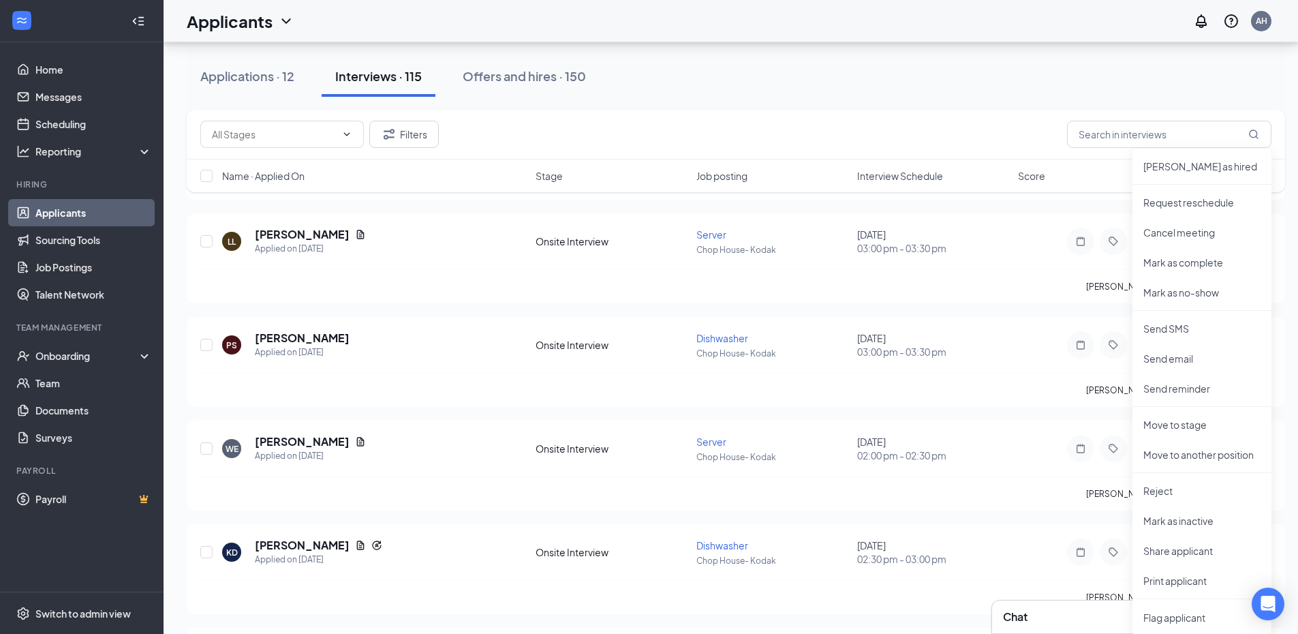
scroll to position [954, 0]
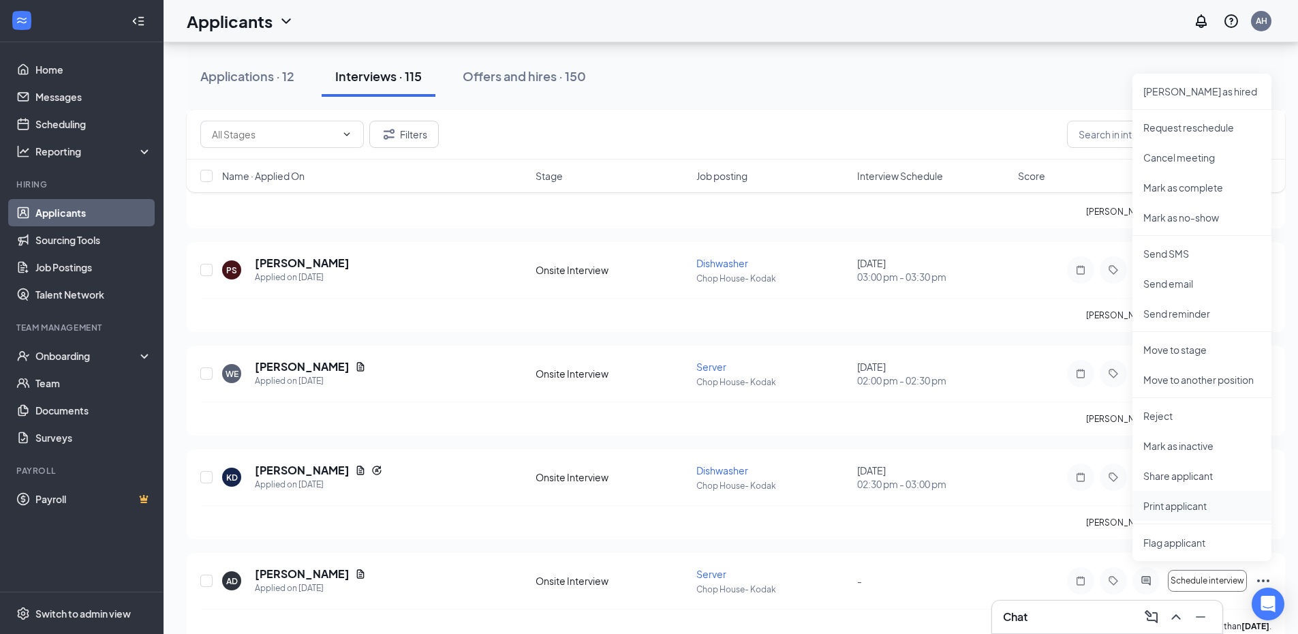
click at [1200, 508] on p "Print applicant" at bounding box center [1201, 506] width 117 height 14
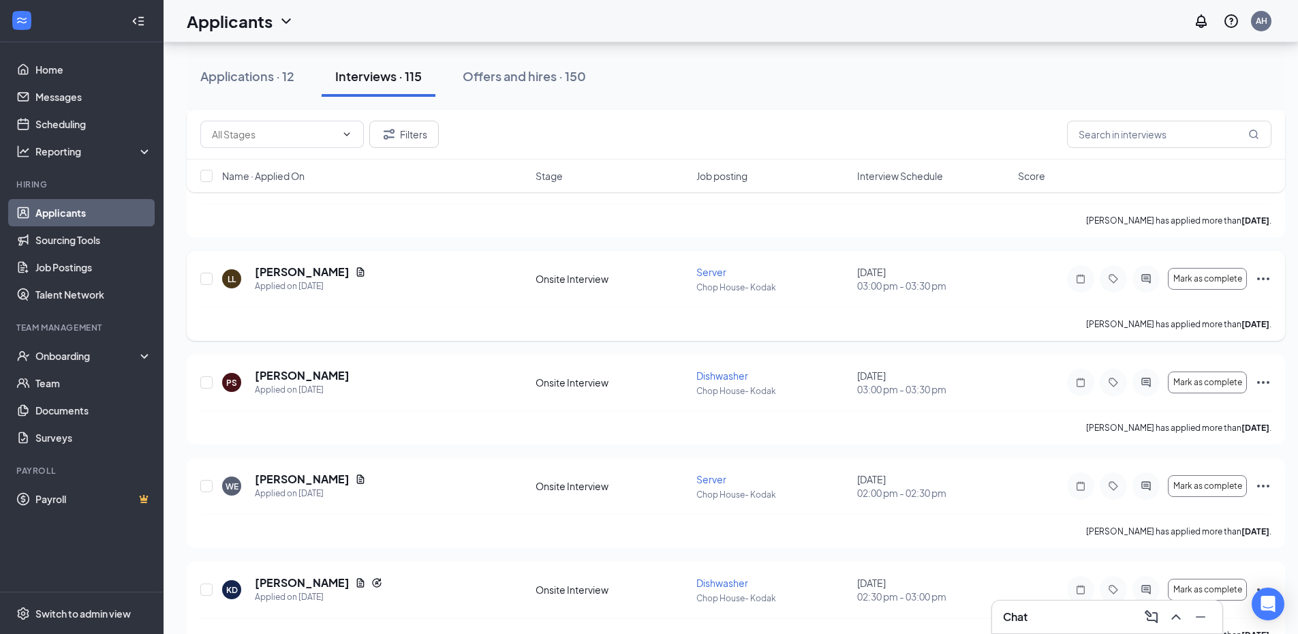
scroll to position [817, 0]
